Goal: Information Seeking & Learning: Compare options

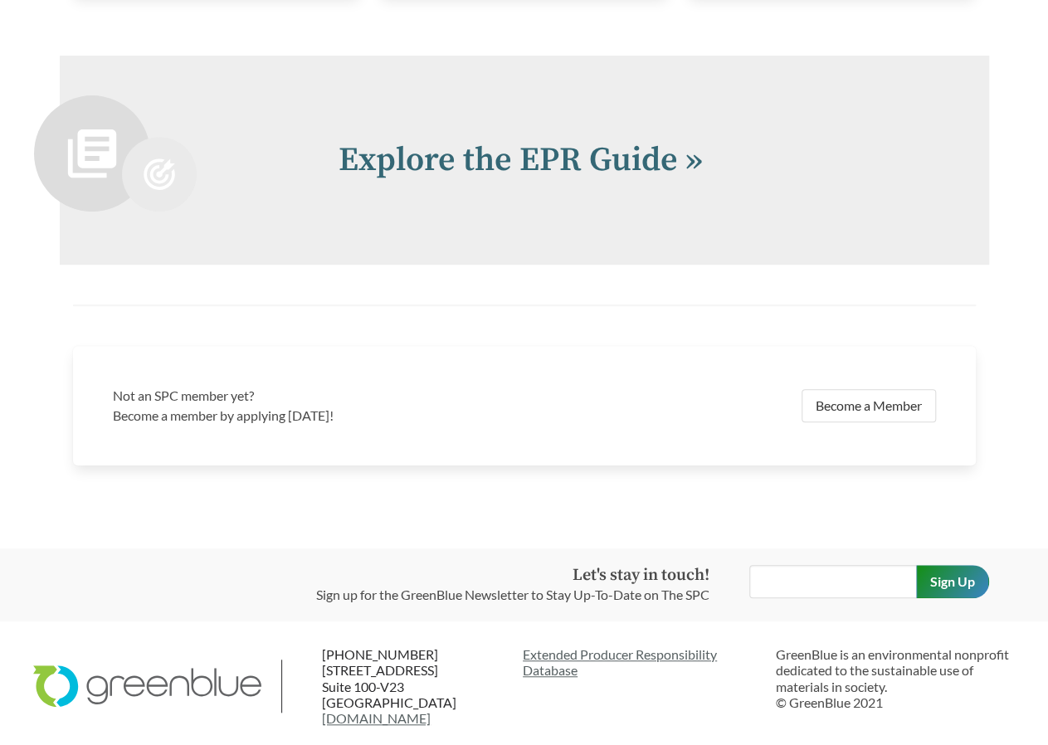
scroll to position [3412, 0]
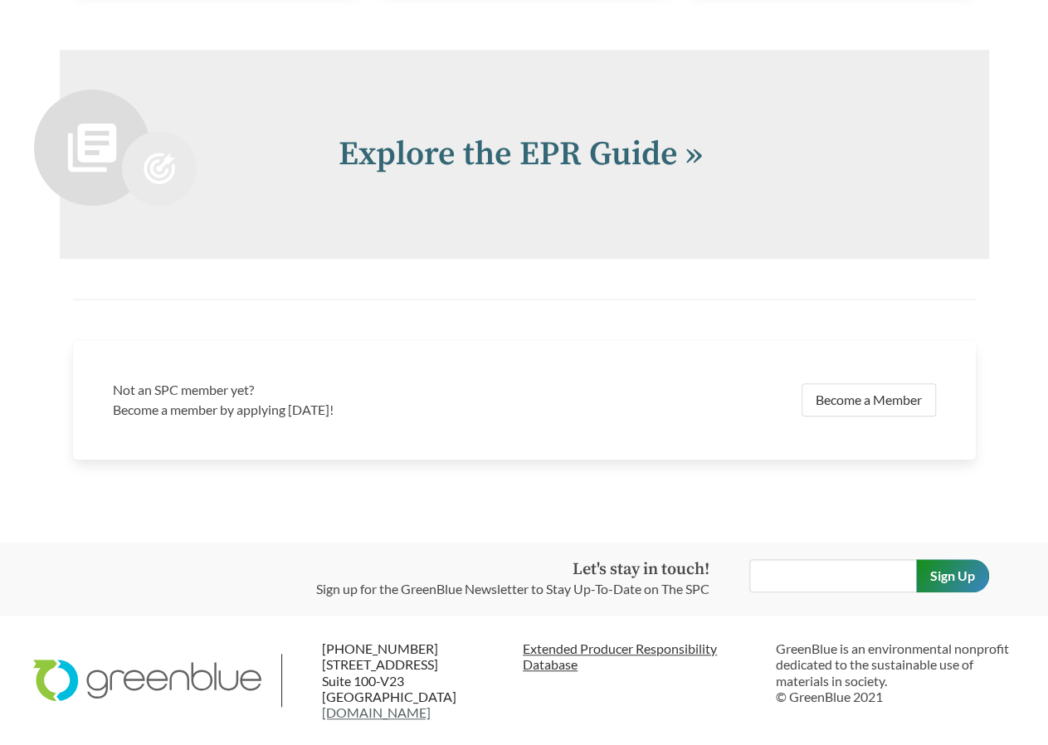
click at [572, 647] on link "Extended Producer Responsibility Database" at bounding box center [643, 657] width 240 height 32
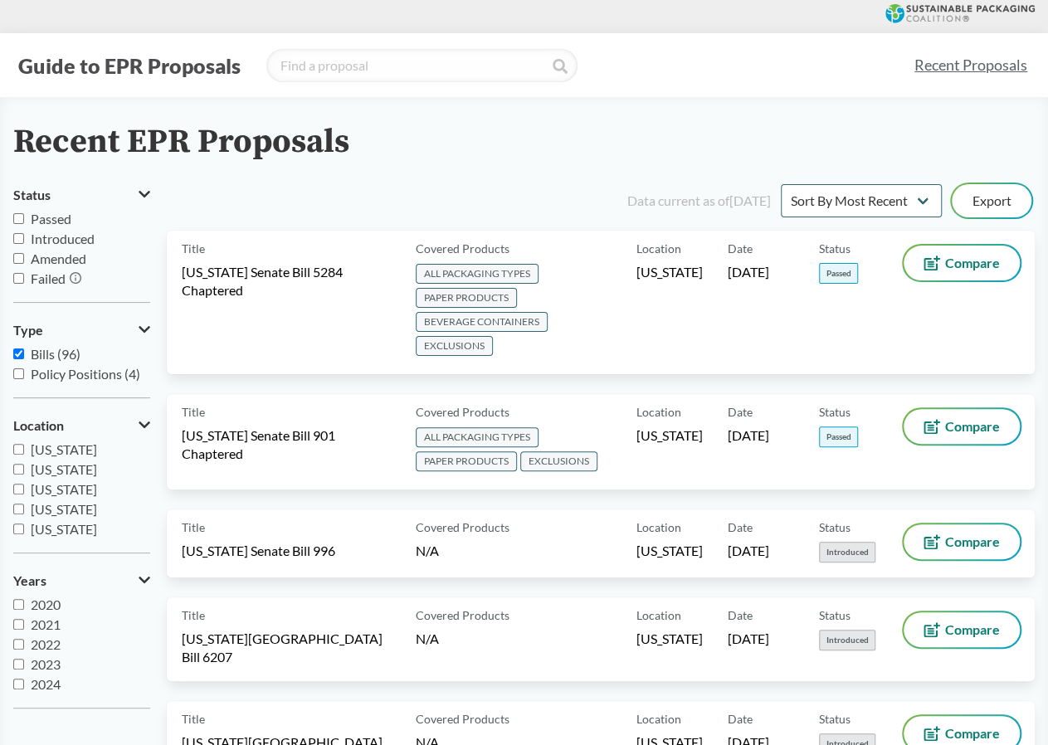
click at [18, 220] on input "Passed" at bounding box center [18, 218] width 11 height 11
checkbox input "true"
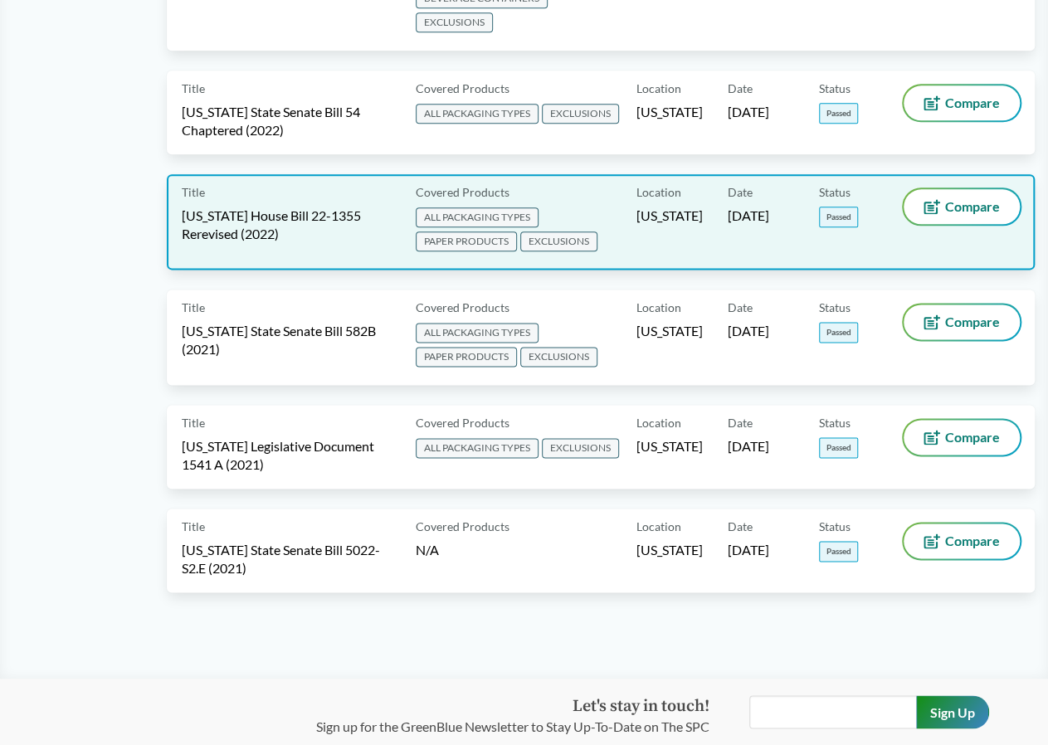
scroll to position [1049, 0]
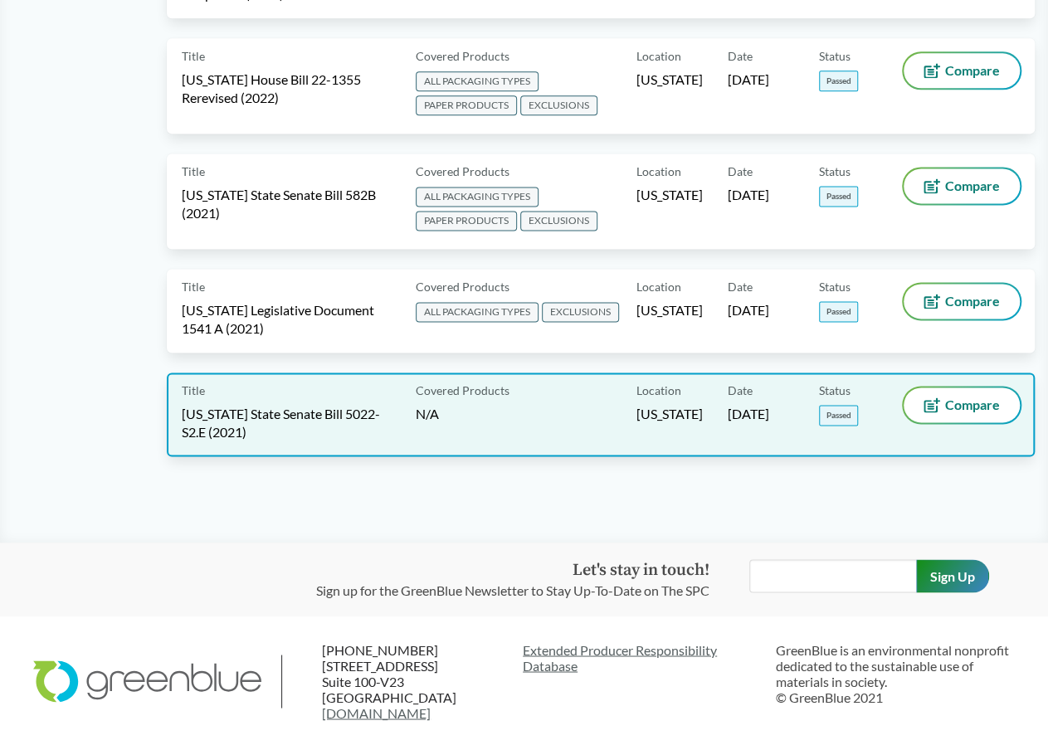
click at [270, 414] on span "[US_STATE] State Senate Bill 5022-S2.E (2021)" at bounding box center [289, 423] width 214 height 37
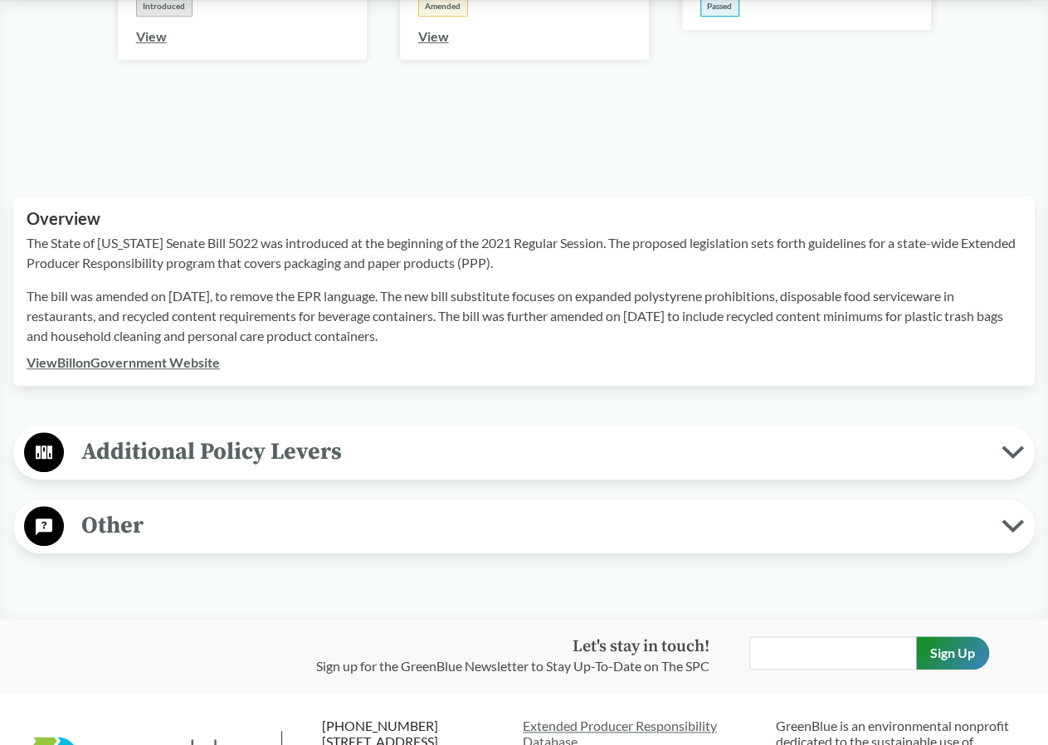
scroll to position [578, 0]
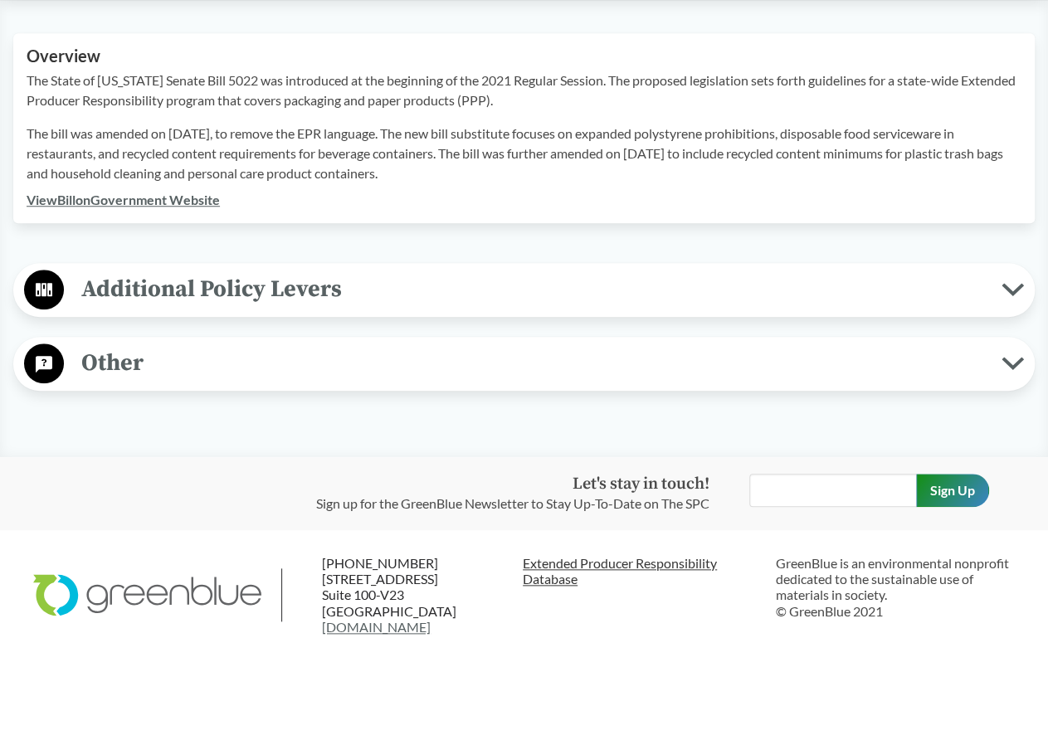
click at [603, 560] on link "Extended Producer Responsibility Database" at bounding box center [643, 571] width 240 height 32
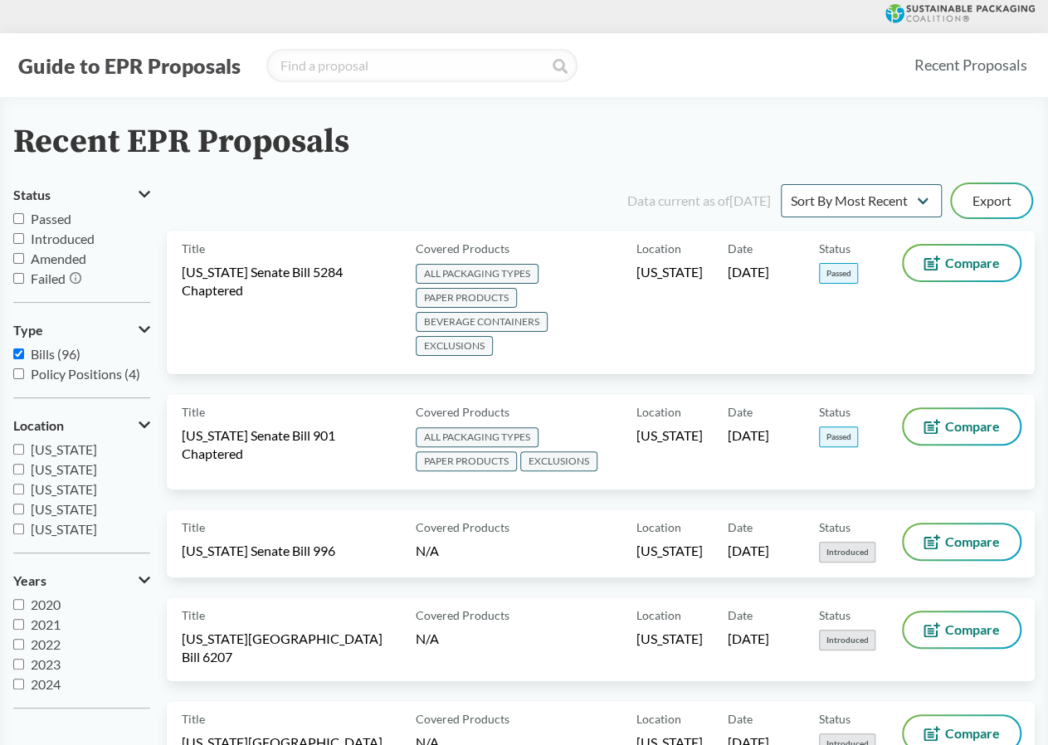
click at [20, 218] on input "Passed" at bounding box center [18, 218] width 11 height 11
checkbox input "true"
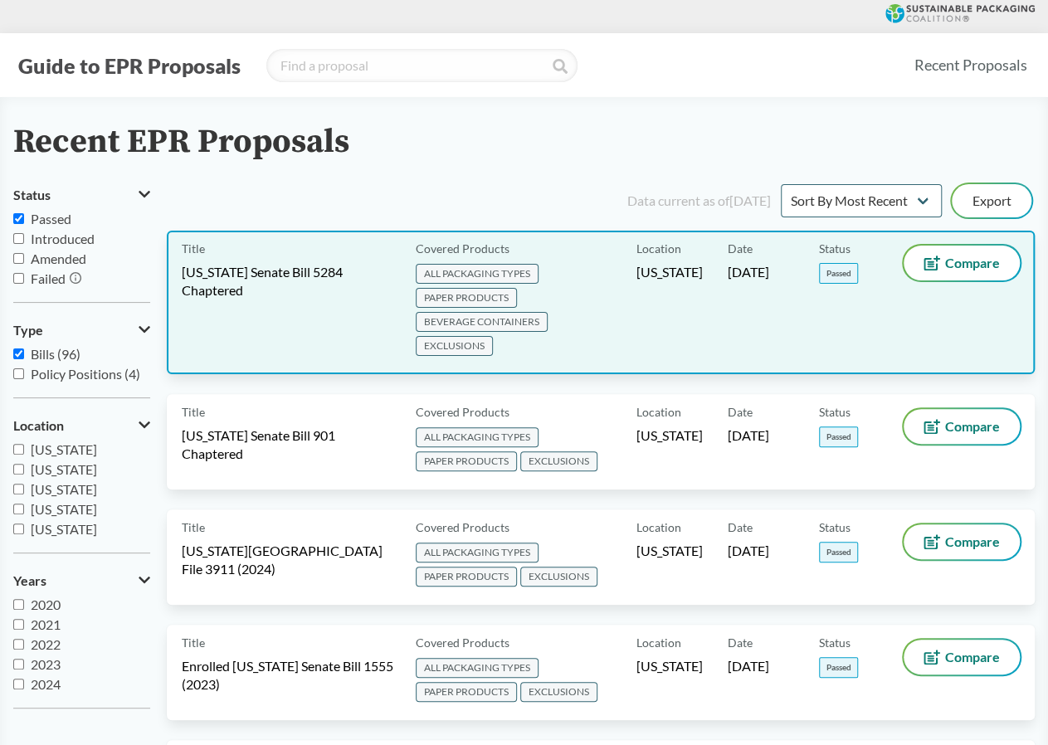
click at [290, 268] on span "[US_STATE] Senate Bill 5284 Chaptered" at bounding box center [289, 281] width 214 height 37
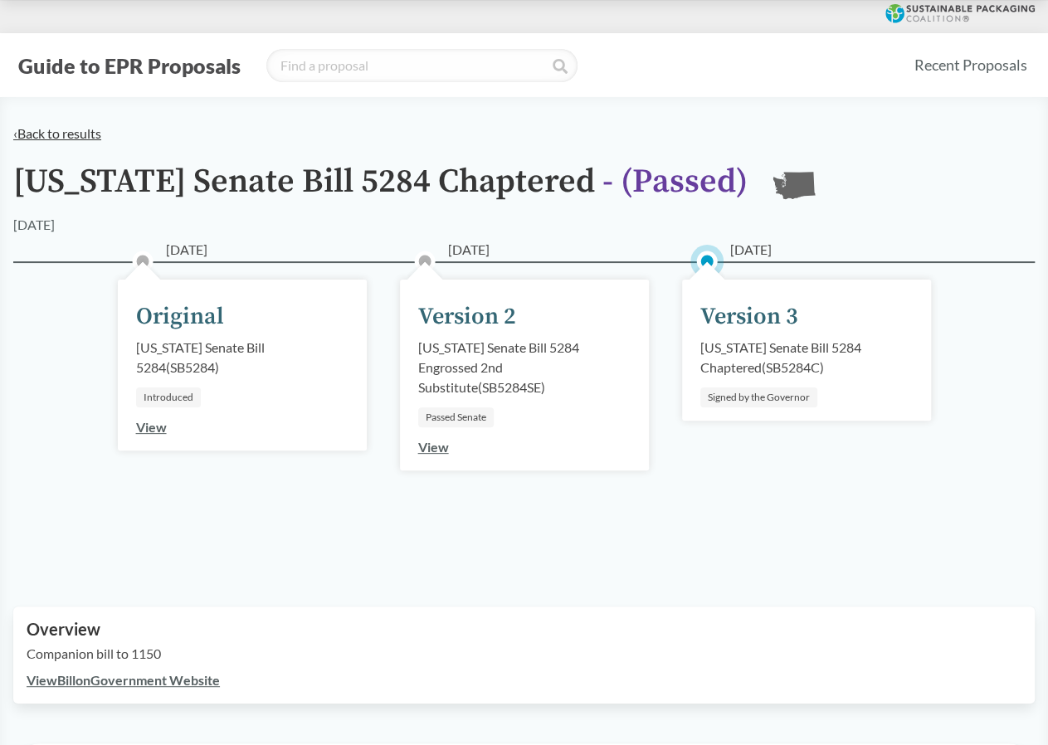
click at [58, 130] on link "‹ Back to results" at bounding box center [57, 133] width 88 height 16
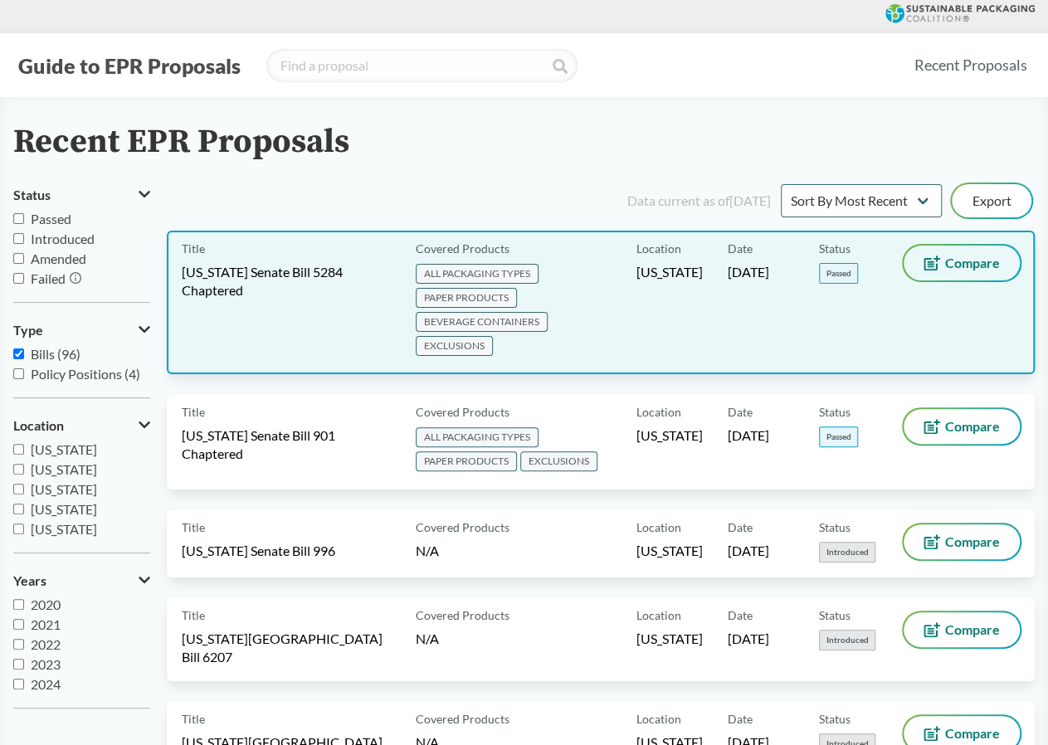
click at [981, 264] on span "Compare" at bounding box center [973, 263] width 55 height 13
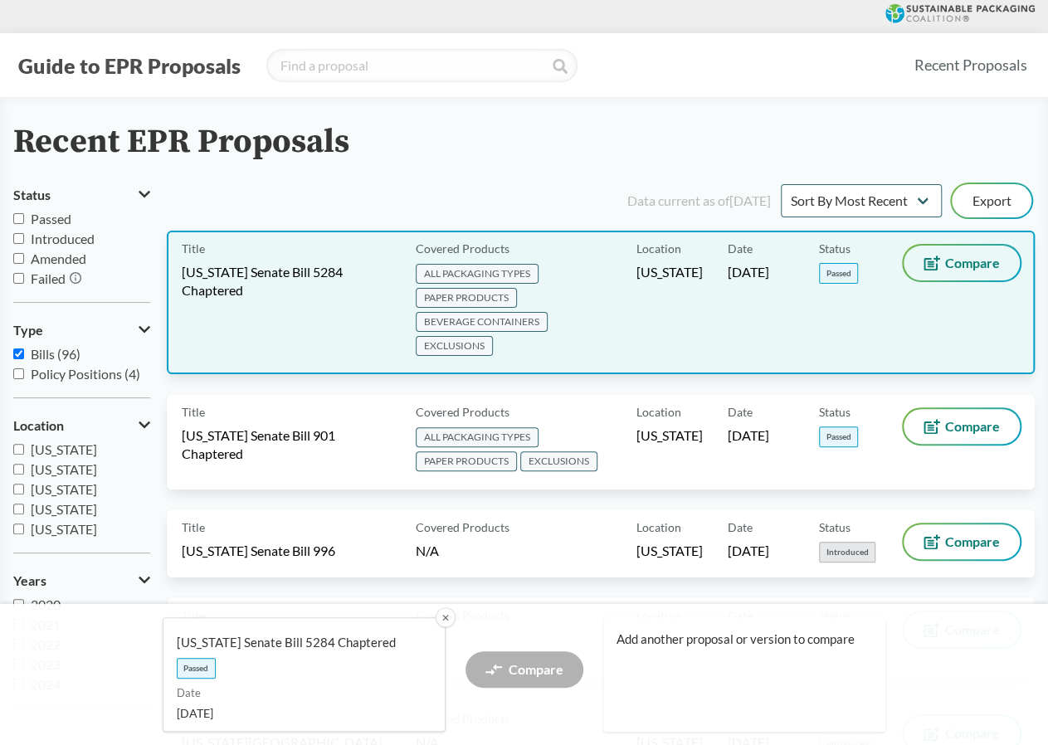
click at [948, 261] on span "Compare" at bounding box center [973, 263] width 55 height 13
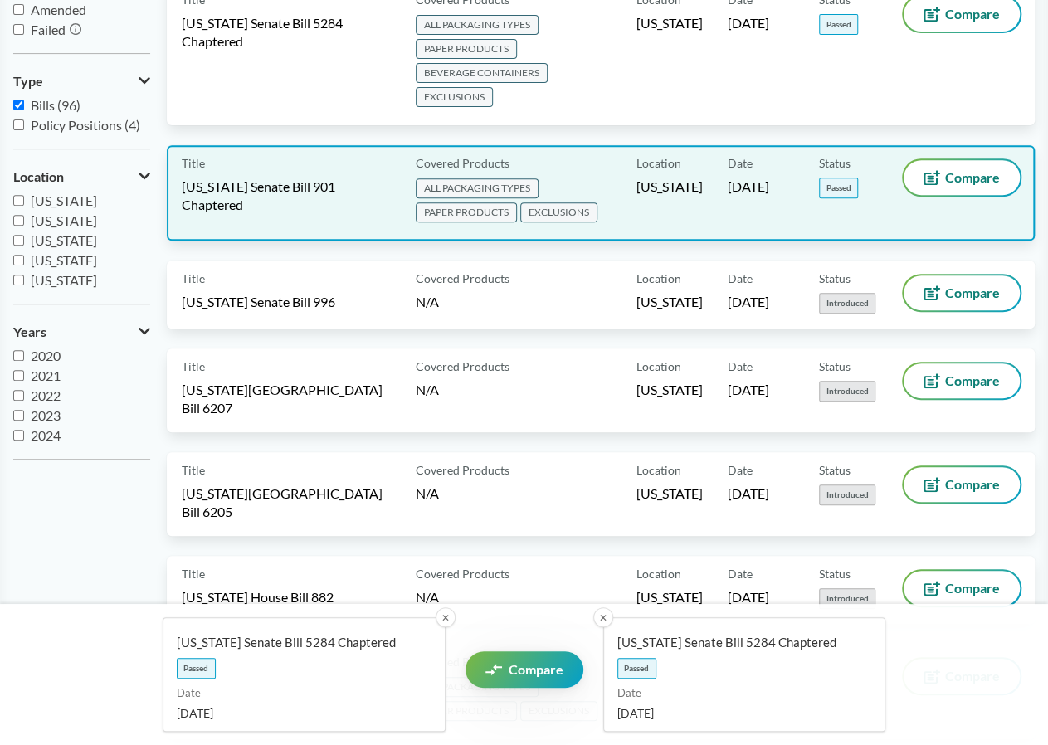
scroll to position [83, 0]
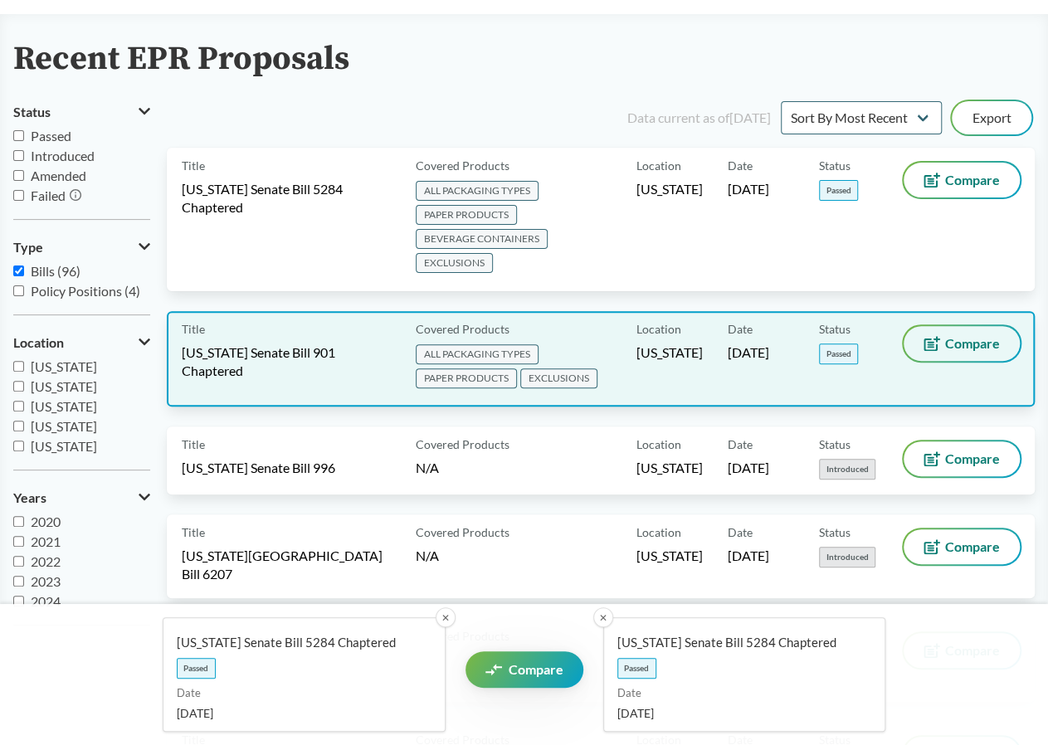
click at [934, 335] on button "Compare" at bounding box center [962, 343] width 116 height 35
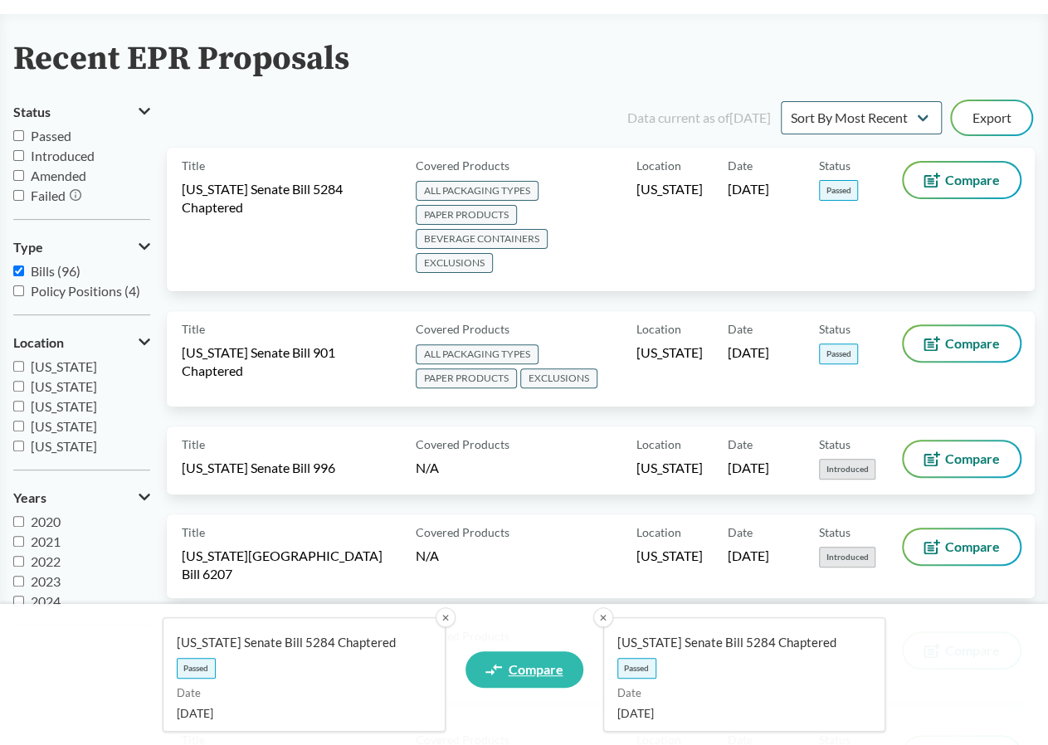
click at [536, 665] on span "Compare" at bounding box center [536, 669] width 55 height 13
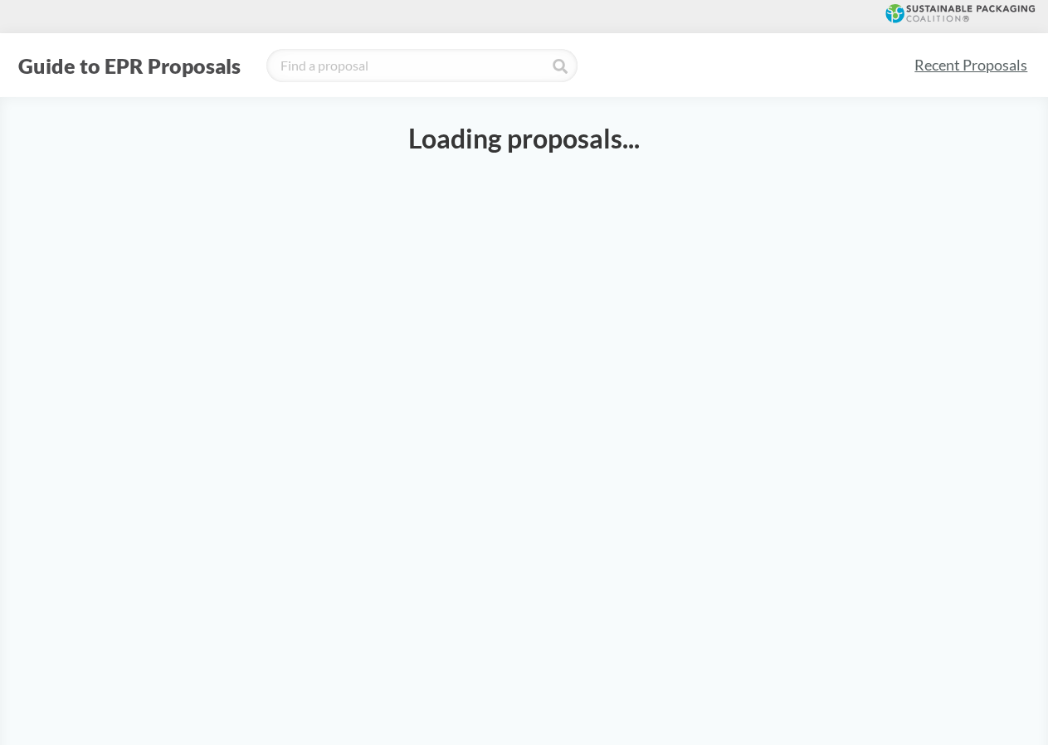
select select "SB5284C"
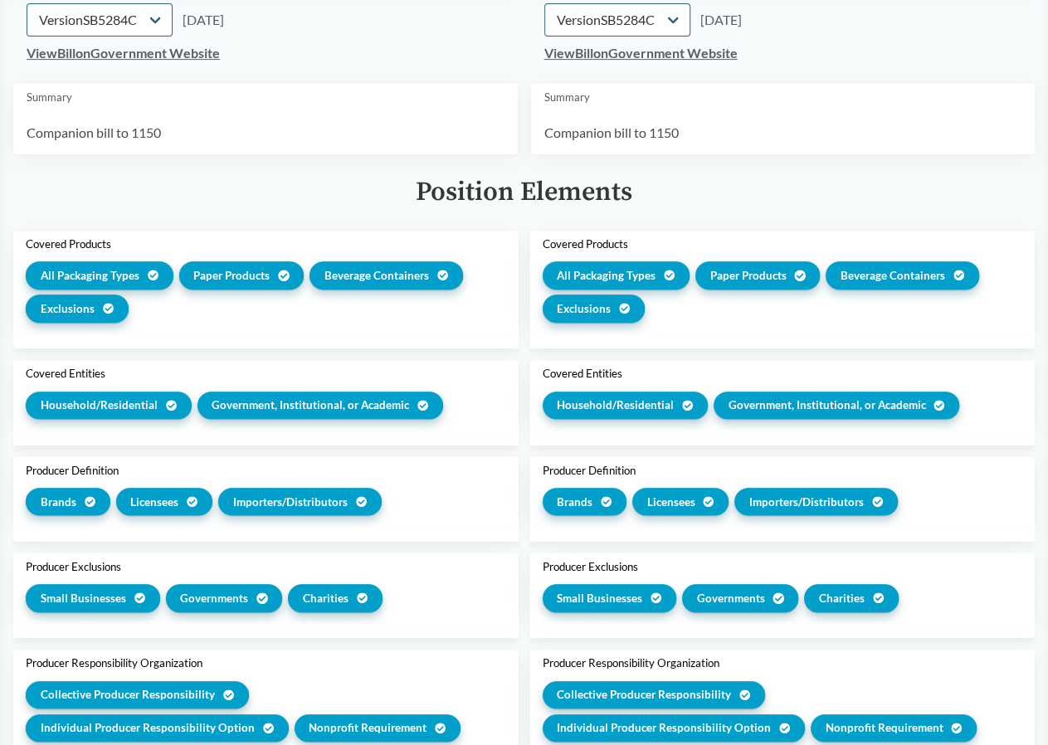
scroll to position [415, 0]
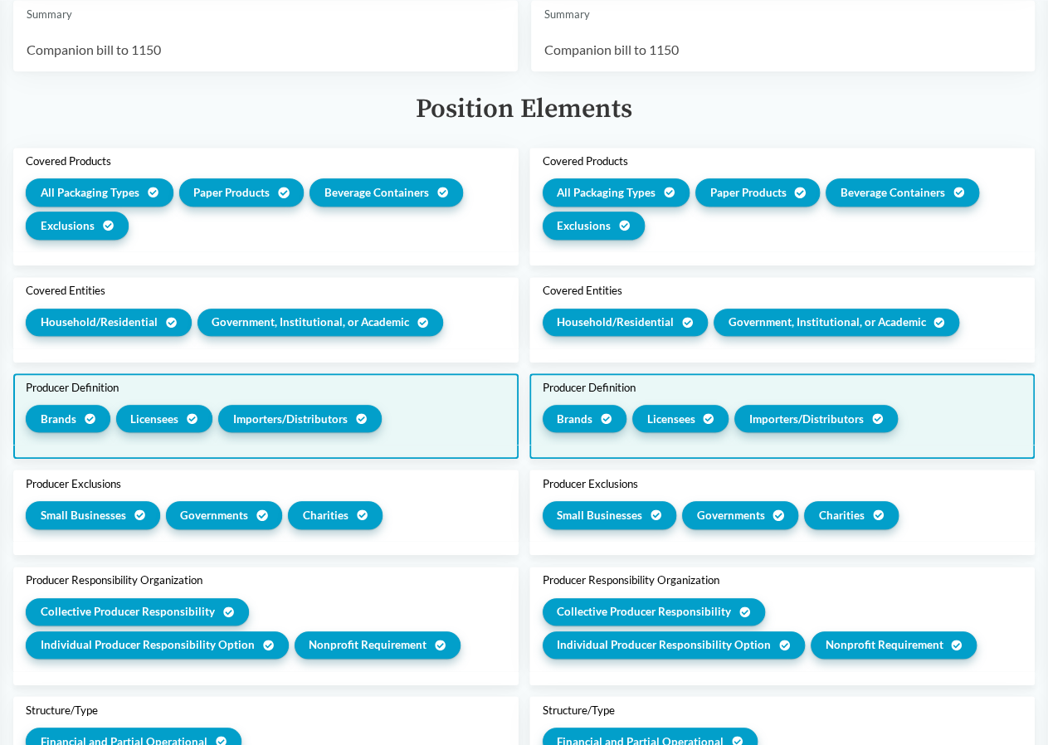
click at [70, 418] on span "Brands" at bounding box center [59, 419] width 36 height 17
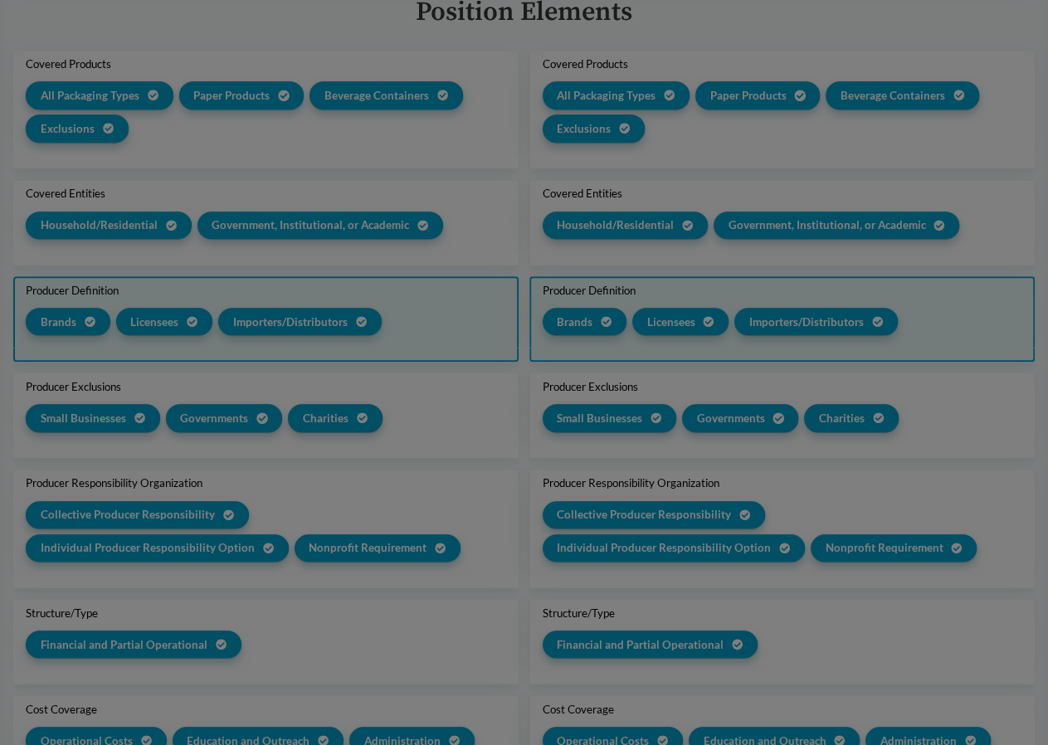
scroll to position [318, 0]
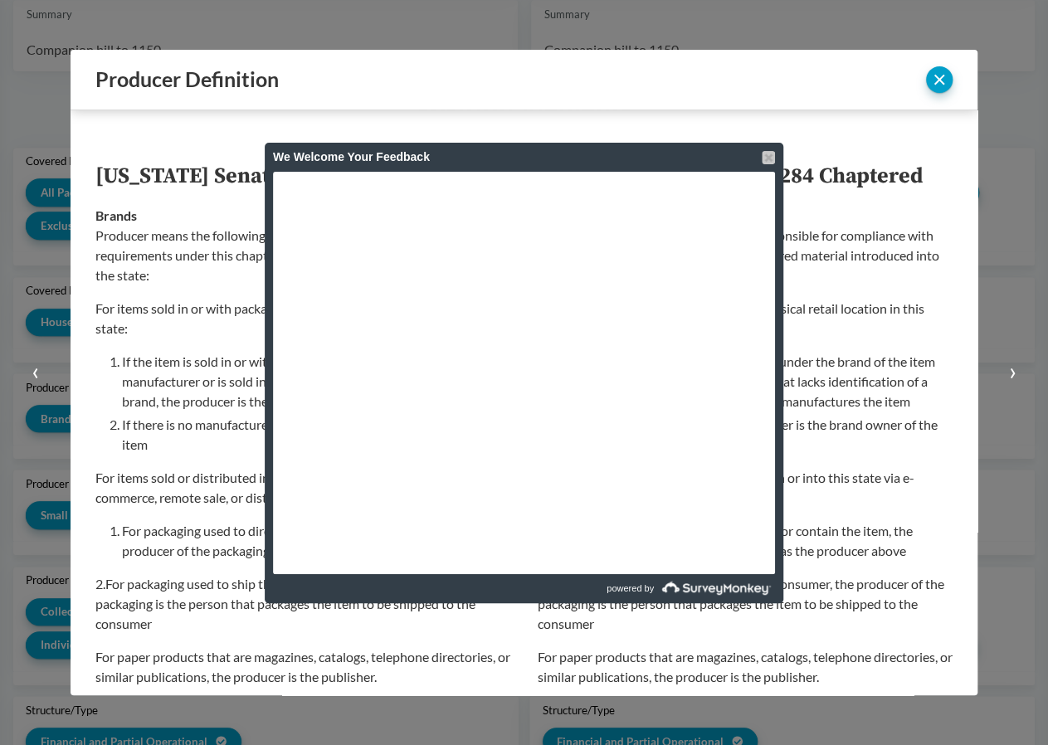
click at [767, 154] on div at bounding box center [768, 157] width 13 height 13
